Goal: Browse casually: Explore the website without a specific task or goal

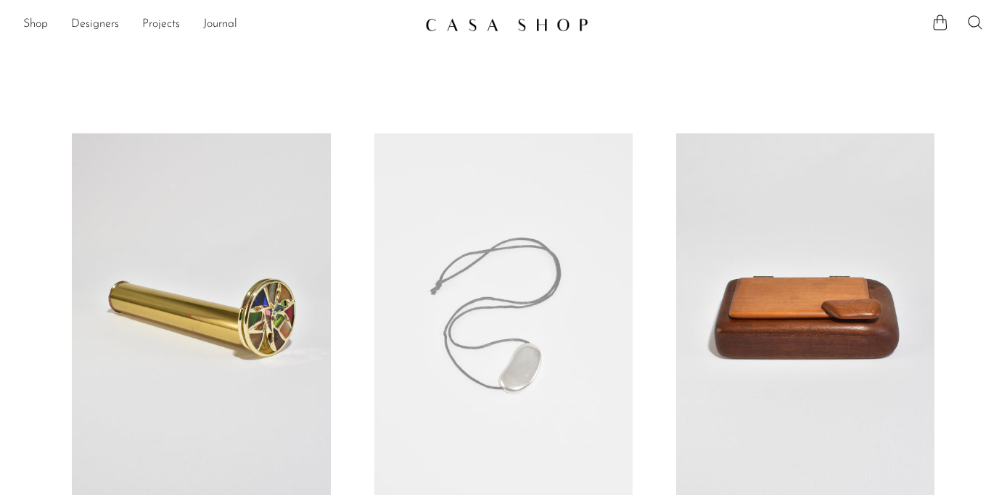
scroll to position [5208, 0]
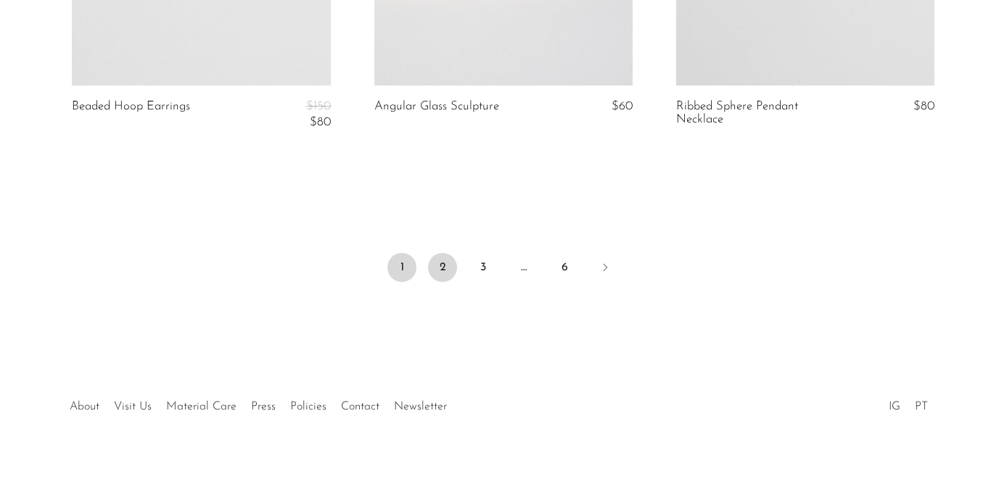
click at [438, 273] on link "2" at bounding box center [442, 267] width 29 height 29
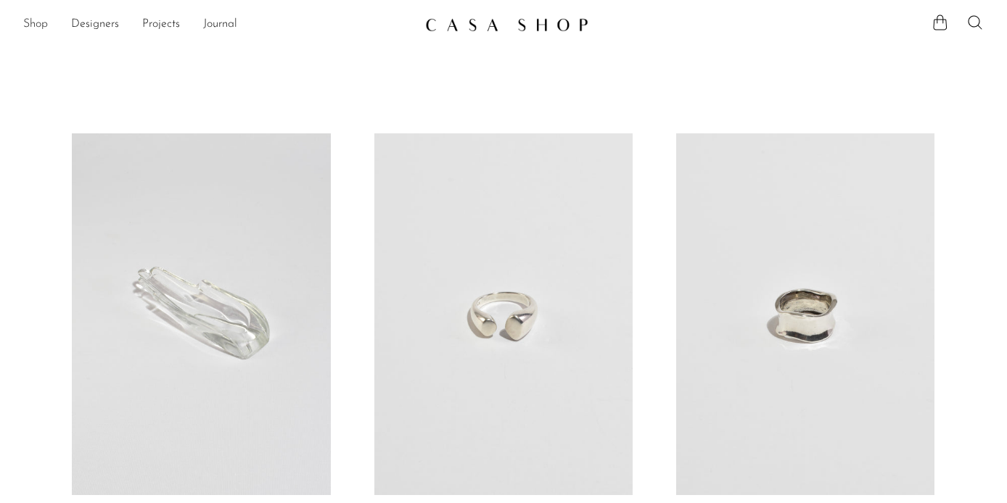
click at [39, 25] on link "Shop" at bounding box center [35, 24] width 25 height 19
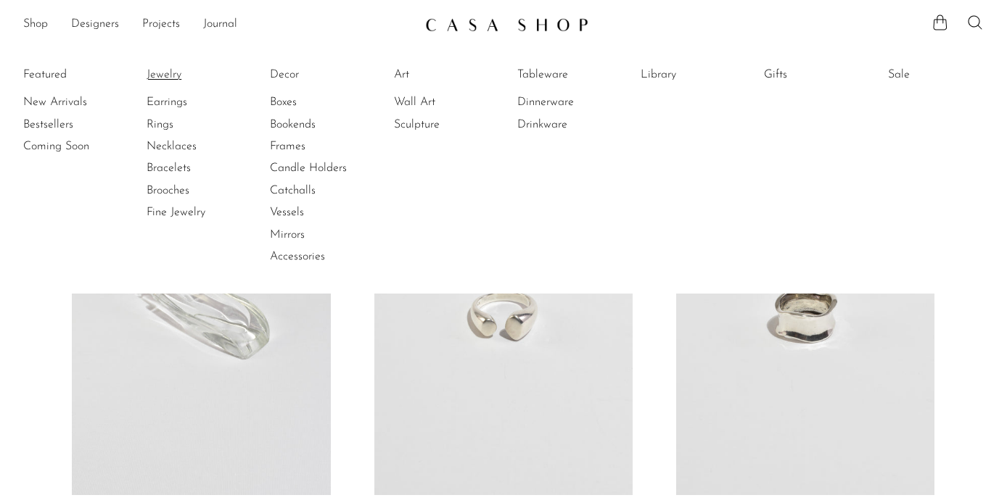
click at [173, 70] on link "Jewelry" at bounding box center [201, 75] width 109 height 16
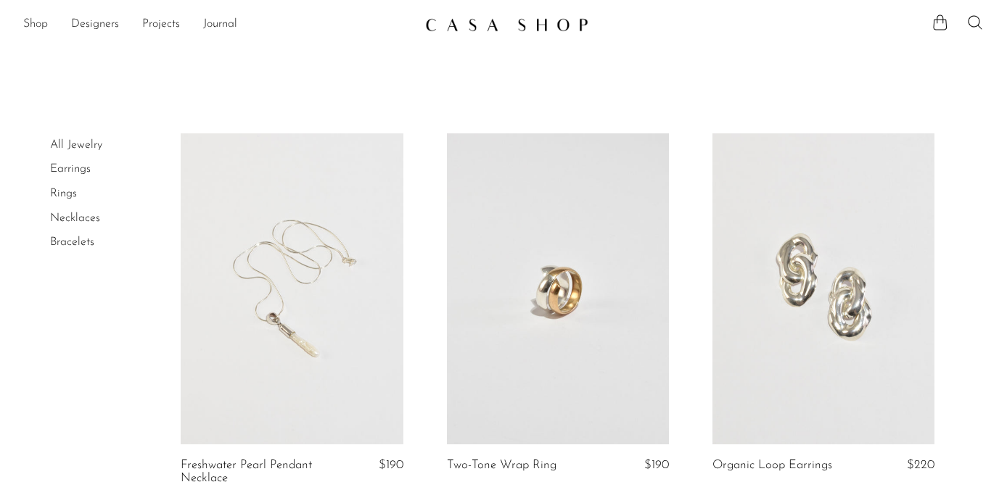
click at [40, 22] on link "Shop" at bounding box center [35, 24] width 25 height 19
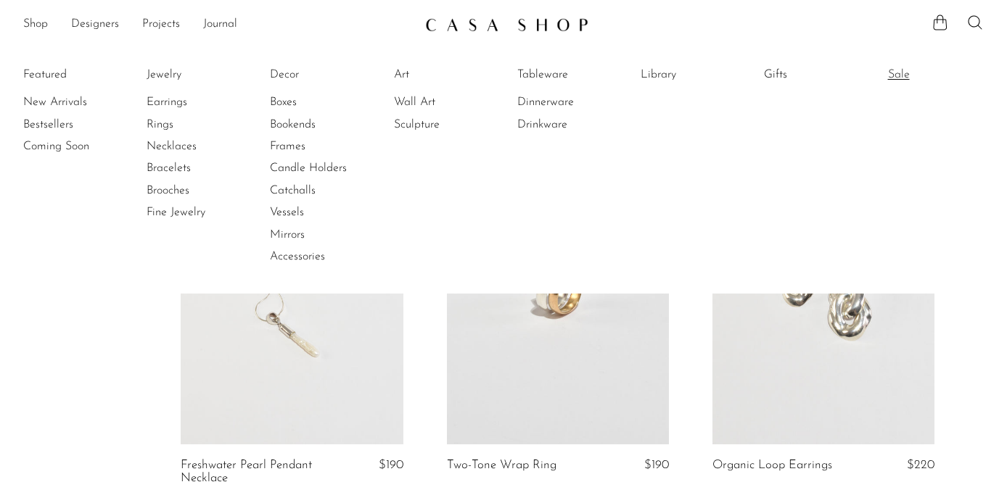
click at [911, 77] on link "Sale" at bounding box center [942, 75] width 109 height 16
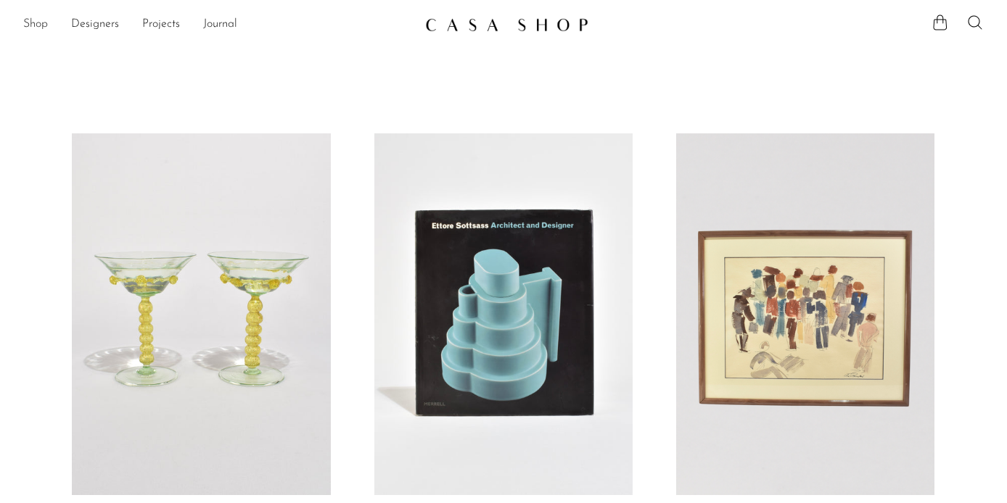
click at [38, 22] on link "Shop" at bounding box center [35, 24] width 25 height 19
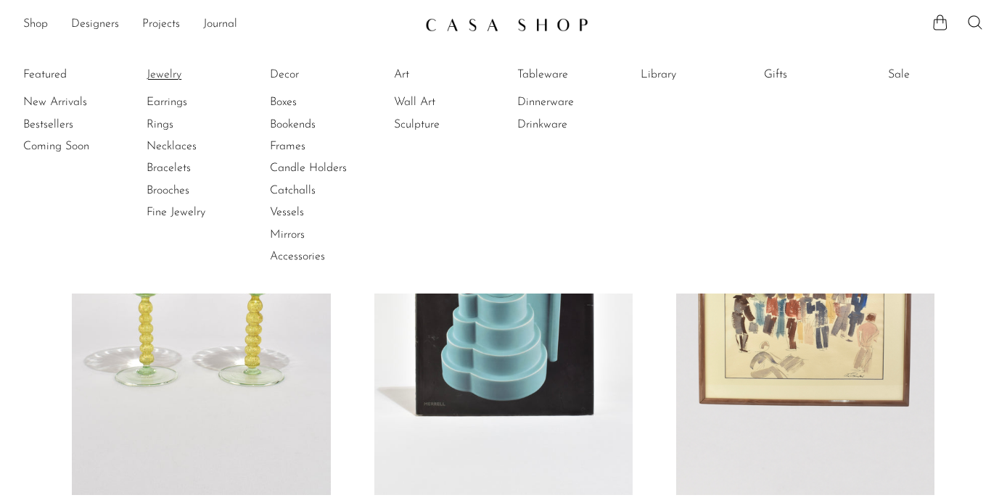
click at [173, 71] on link "Jewelry" at bounding box center [201, 75] width 109 height 16
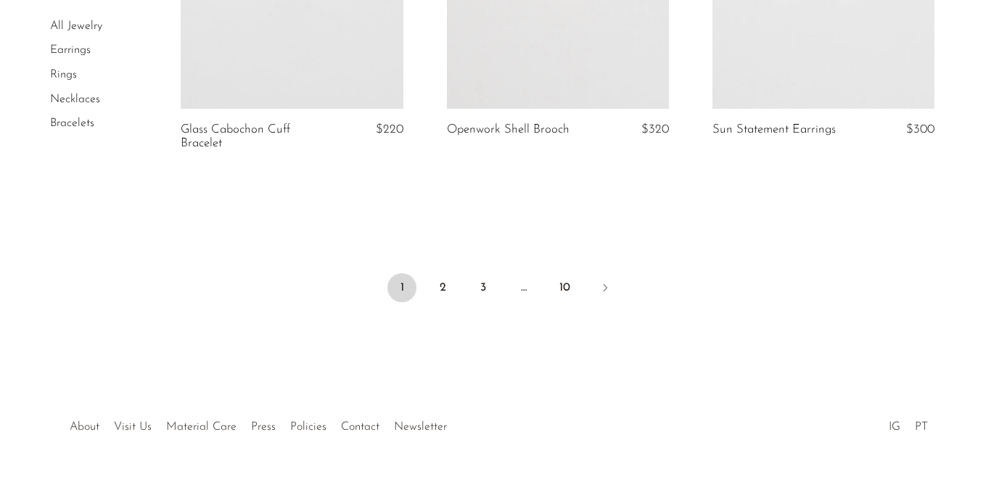
scroll to position [4538, 0]
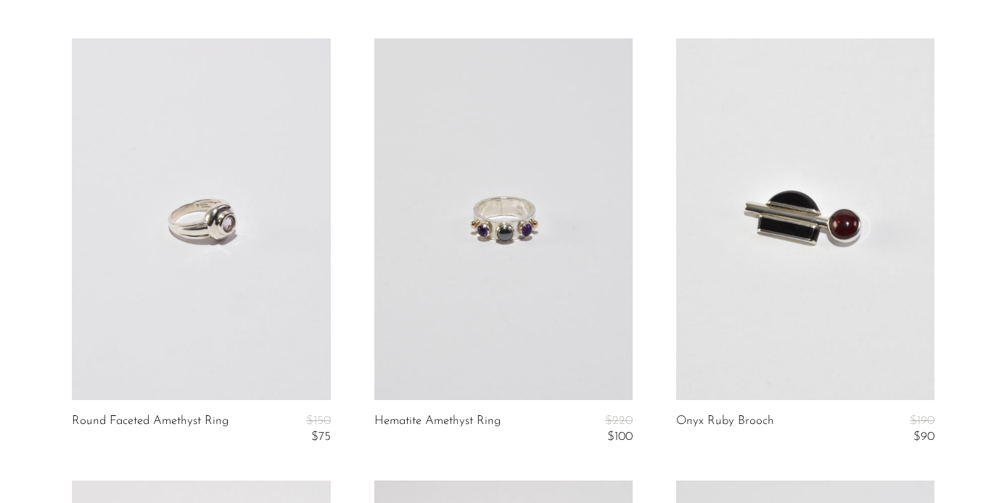
scroll to position [5208, 0]
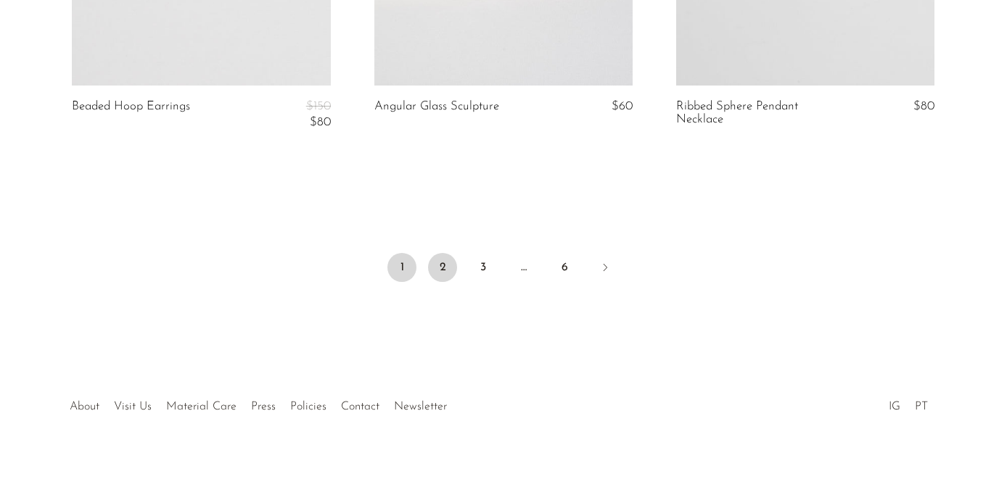
click at [453, 268] on link "2" at bounding box center [442, 267] width 29 height 29
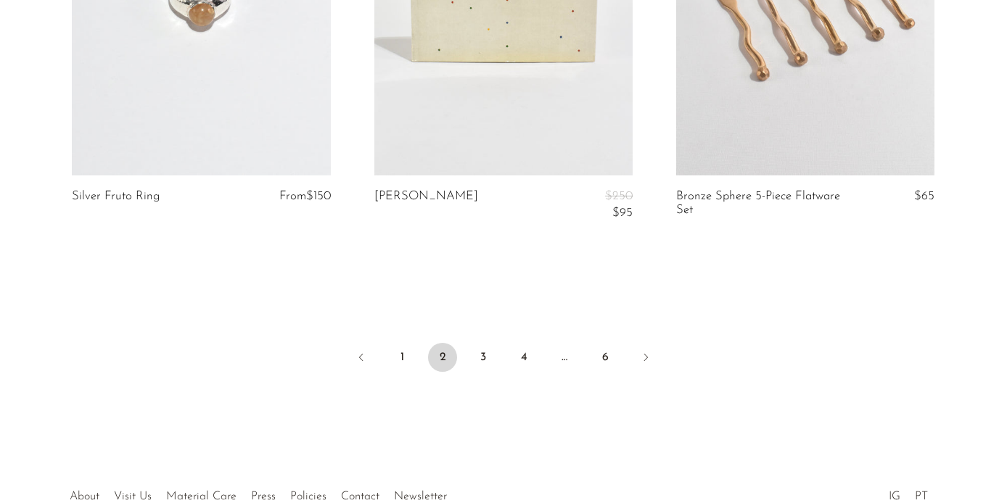
scroll to position [5257, 0]
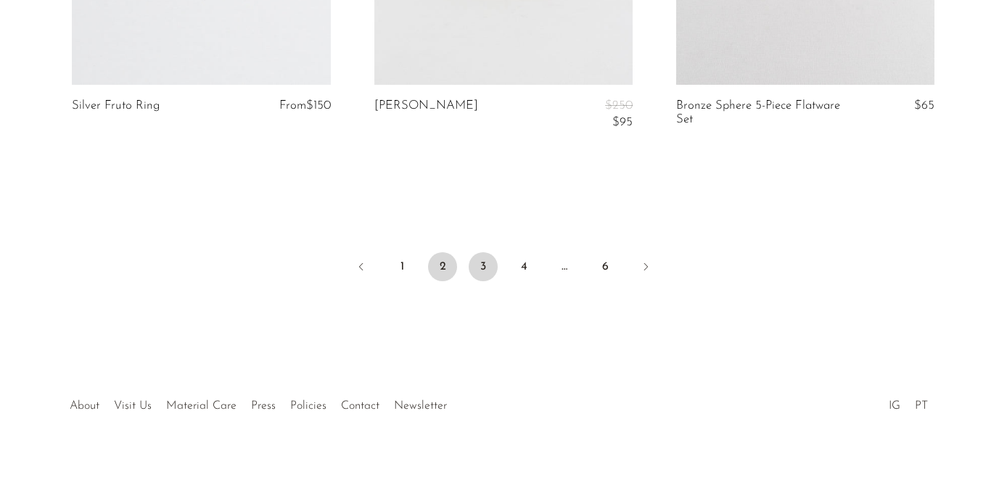
click at [482, 266] on link "3" at bounding box center [483, 266] width 29 height 29
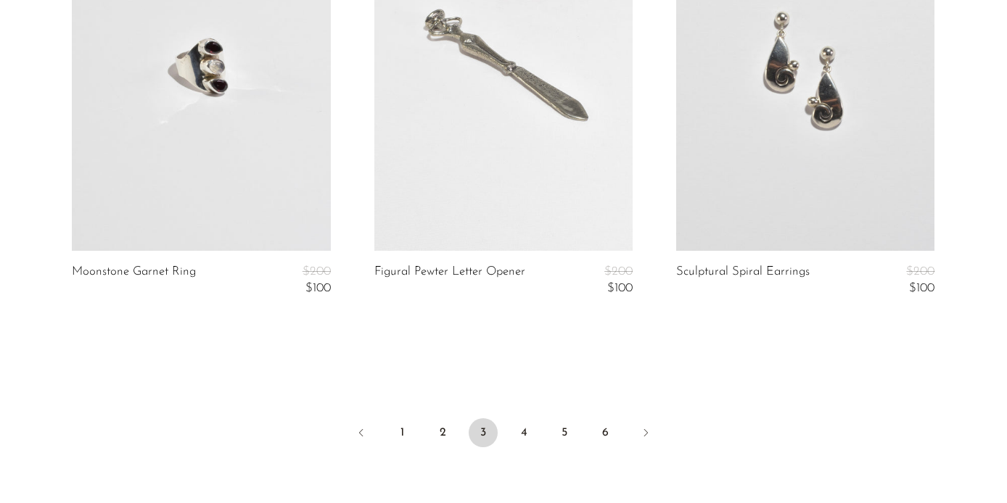
scroll to position [5032, 0]
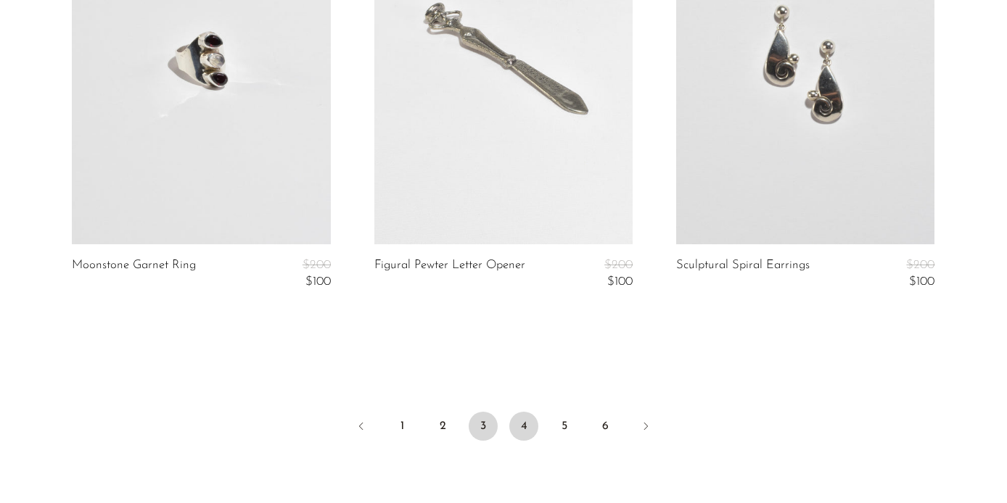
click at [527, 419] on link "4" at bounding box center [523, 426] width 29 height 29
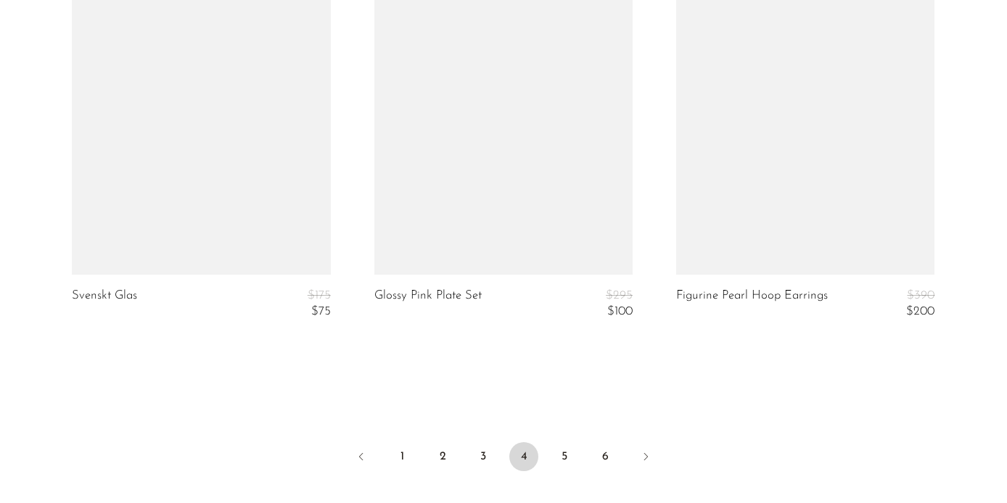
scroll to position [5276, 0]
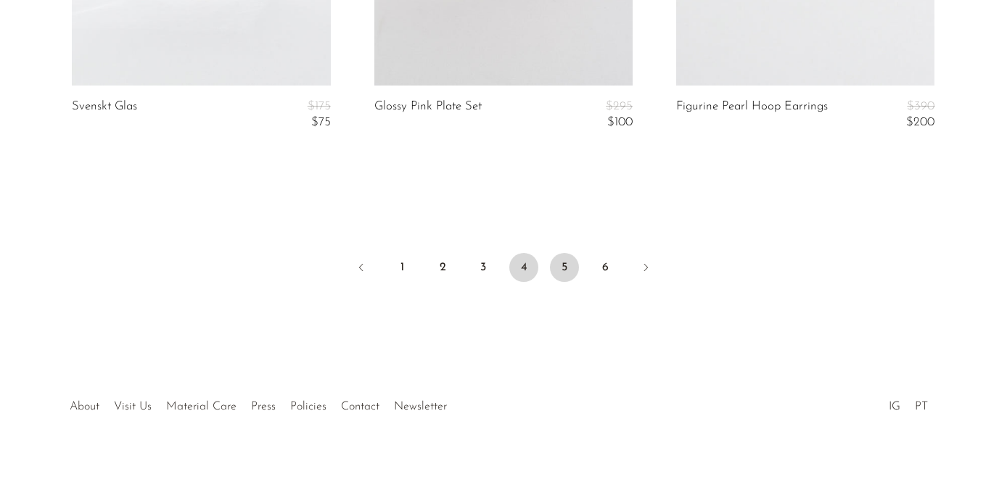
click at [568, 268] on link "5" at bounding box center [564, 267] width 29 height 29
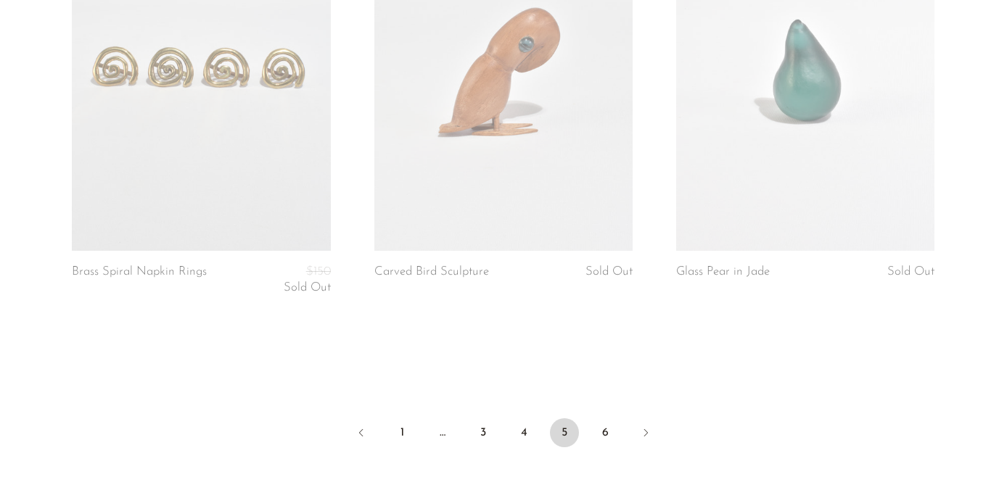
scroll to position [5225, 0]
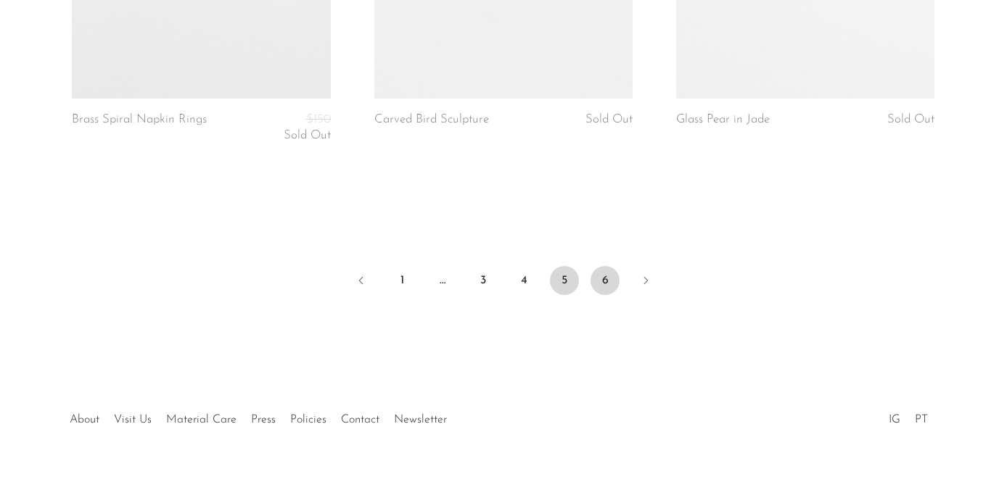
click at [598, 267] on link "6" at bounding box center [605, 280] width 29 height 29
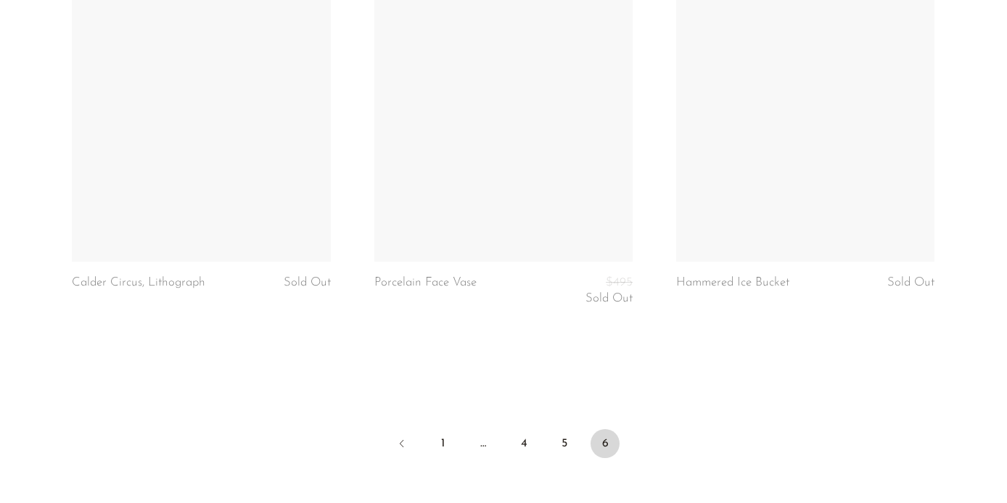
scroll to position [4625, 0]
